Goal: Transaction & Acquisition: Book appointment/travel/reservation

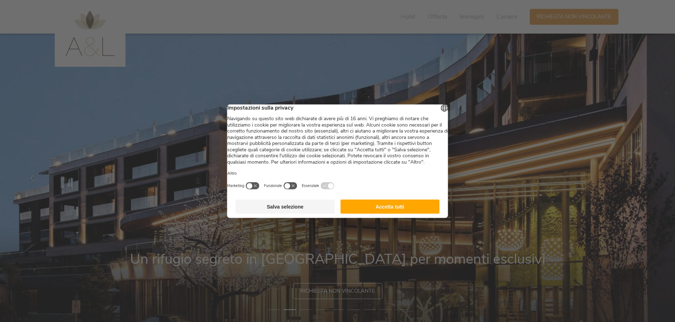
click at [368, 213] on button "Accetta tutti" at bounding box center [389, 206] width 99 height 14
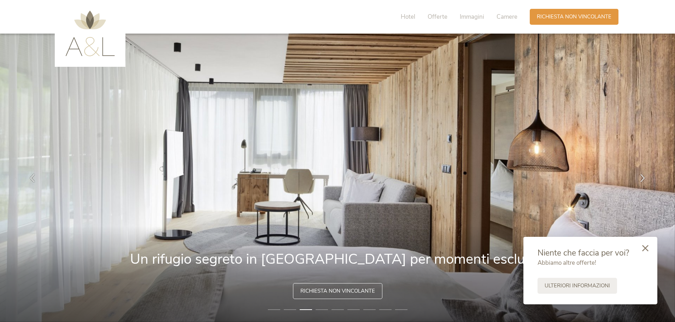
click at [646, 247] on icon at bounding box center [645, 248] width 6 height 6
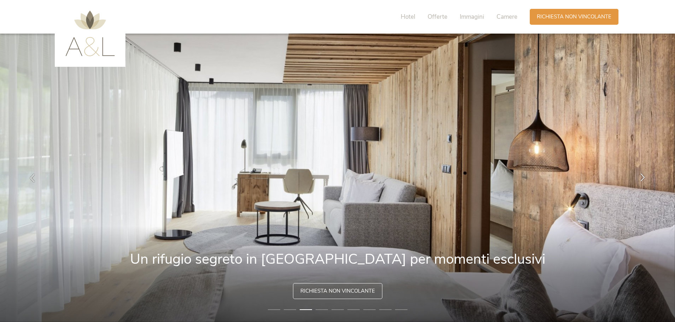
click at [641, 177] on icon at bounding box center [642, 177] width 8 height 8
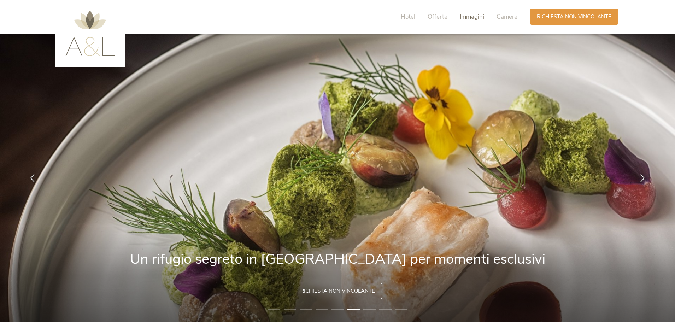
click at [471, 18] on span "Immagini" at bounding box center [471, 17] width 24 height 8
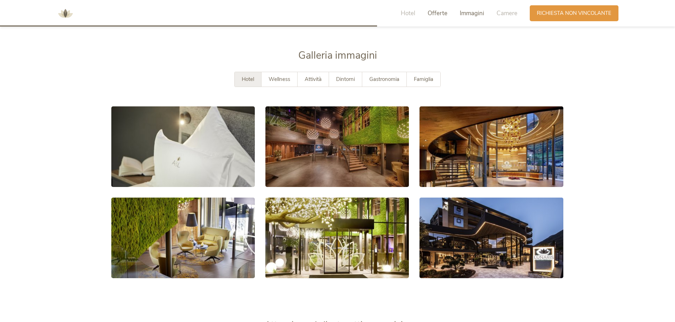
scroll to position [1291, 0]
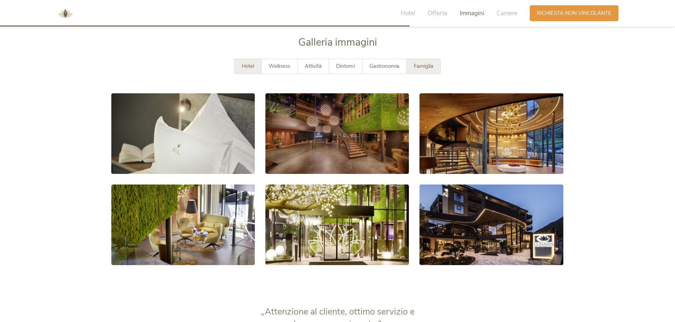
click at [425, 67] on span "Famiglia" at bounding box center [423, 66] width 19 height 7
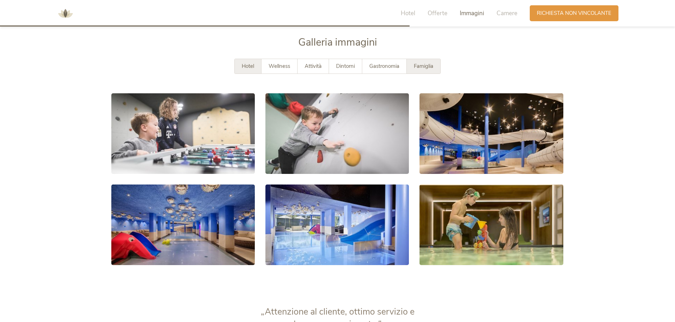
click at [248, 69] on span "Hotel" at bounding box center [248, 66] width 12 height 7
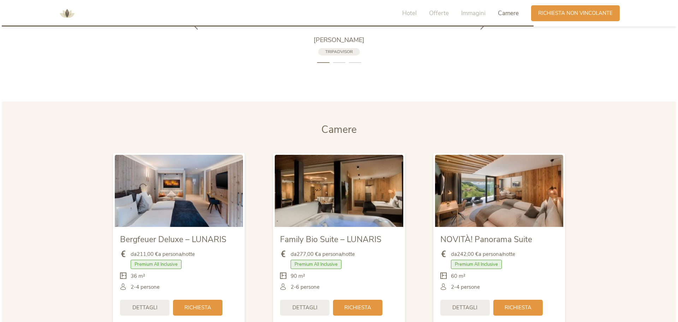
scroll to position [1680, 0]
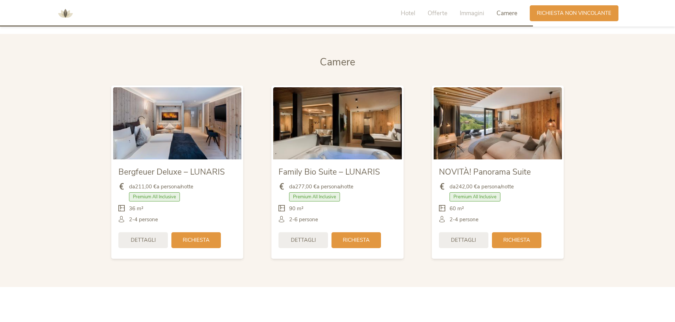
click at [528, 138] on img at bounding box center [497, 123] width 128 height 72
click at [454, 240] on span "Dettagli" at bounding box center [463, 239] width 25 height 7
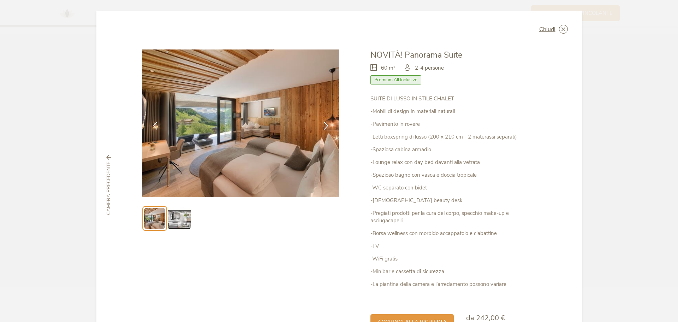
click at [179, 223] on img at bounding box center [179, 218] width 23 height 23
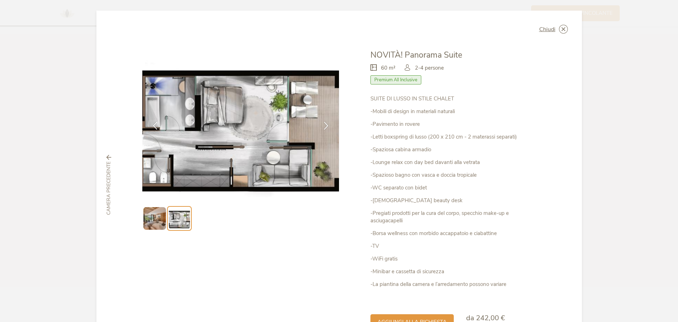
click at [155, 219] on img at bounding box center [154, 218] width 23 height 23
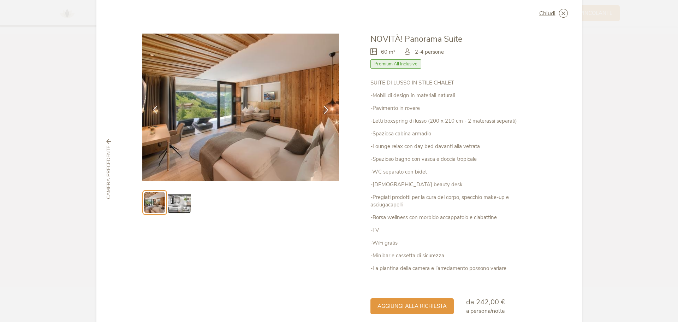
scroll to position [0, 0]
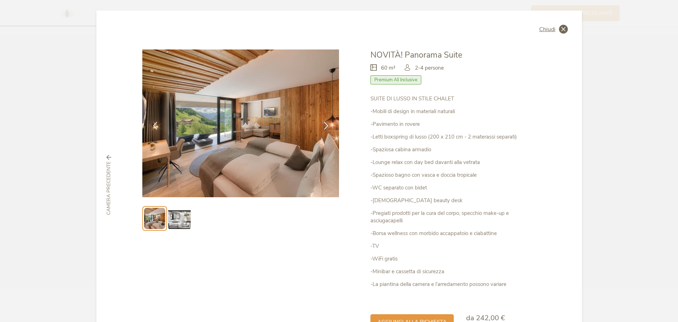
click at [548, 31] on span "Chiudi" at bounding box center [547, 29] width 16 height 6
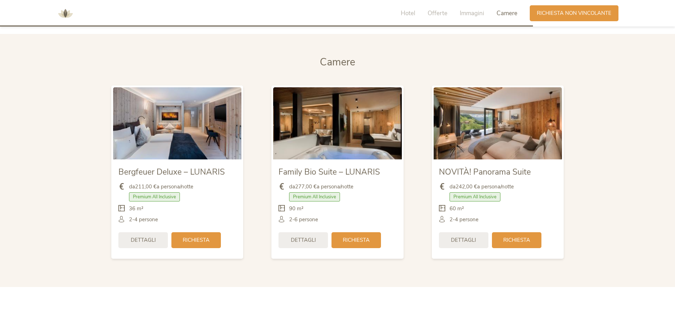
click at [354, 138] on img at bounding box center [337, 123] width 128 height 72
click at [295, 240] on span "Dettagli" at bounding box center [303, 239] width 25 height 7
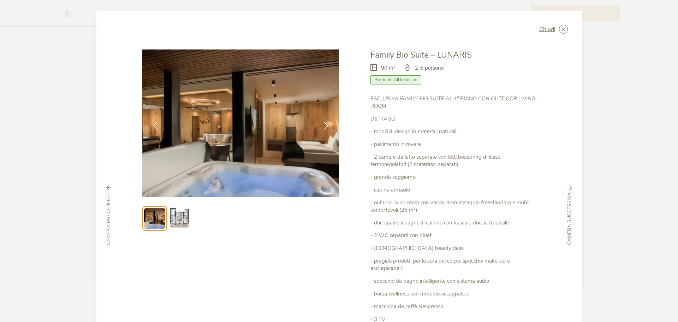
click at [176, 218] on img at bounding box center [179, 218] width 23 height 23
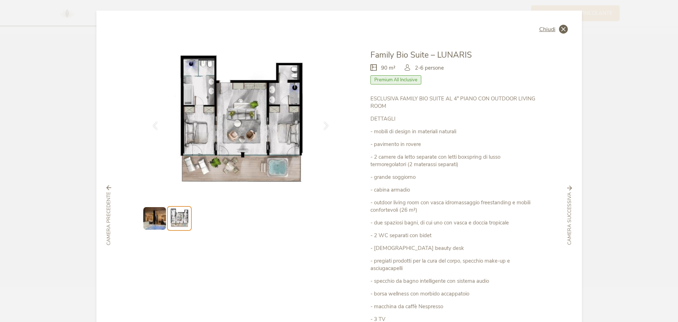
click at [561, 31] on icon at bounding box center [563, 29] width 9 height 9
